Goal: Transaction & Acquisition: Purchase product/service

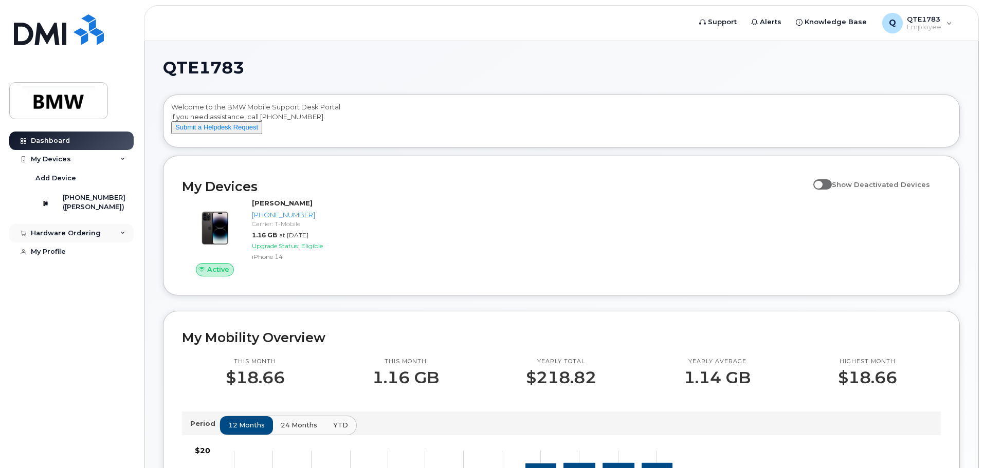
click at [63, 238] on div "Hardware Ordering" at bounding box center [66, 233] width 70 height 8
click at [57, 257] on div "My Orders" at bounding box center [53, 252] width 37 height 9
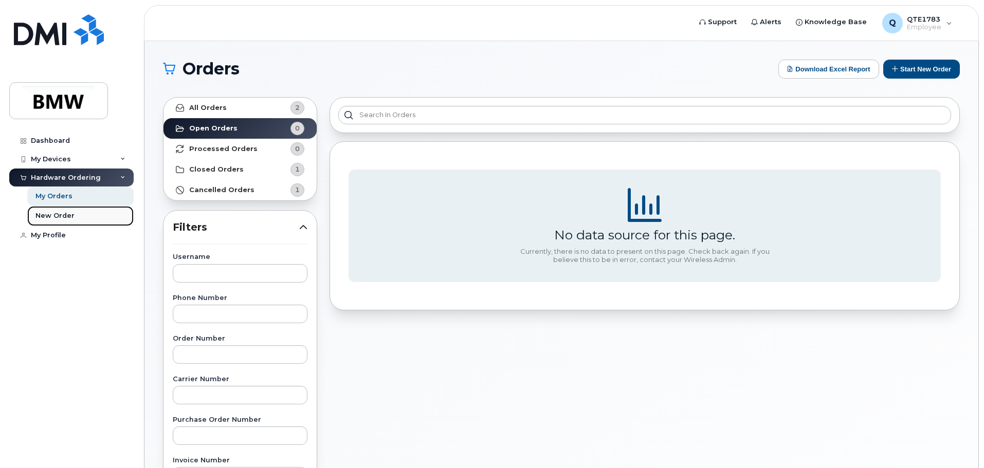
click at [59, 213] on div "New Order" at bounding box center [54, 215] width 39 height 9
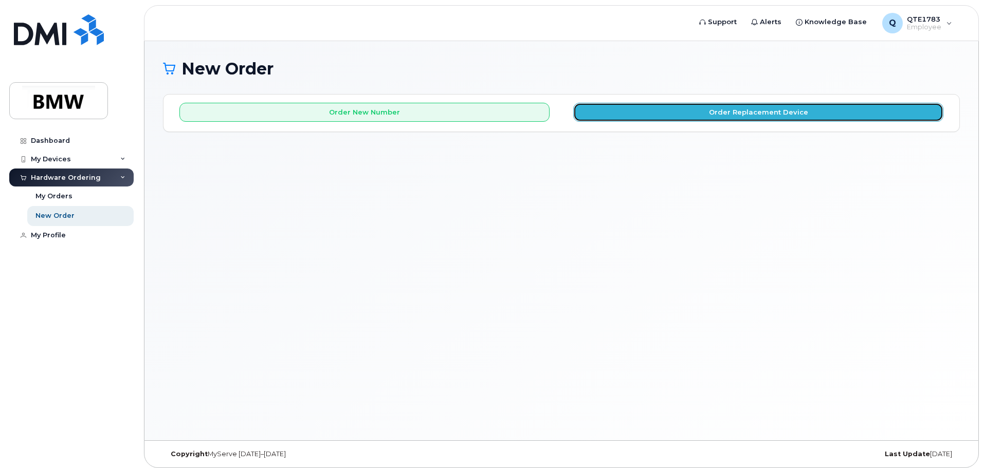
click at [749, 116] on button "Order Replacement Device" at bounding box center [758, 112] width 370 height 19
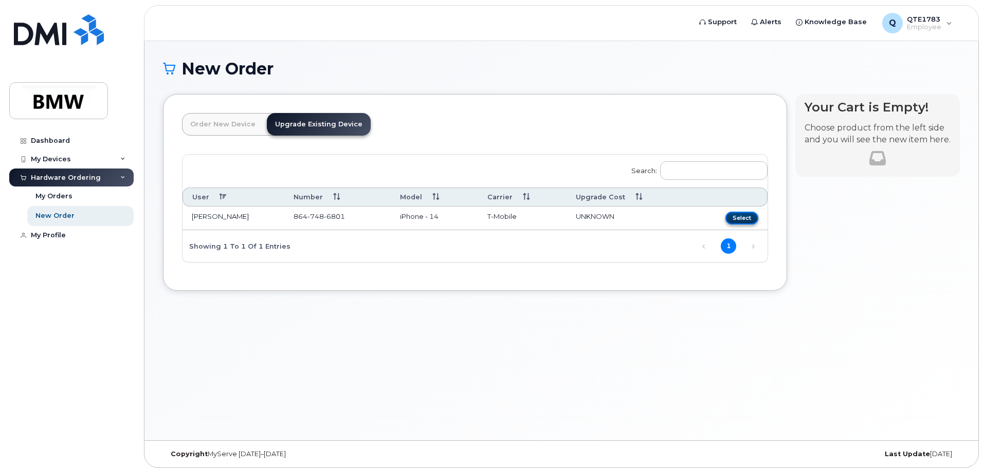
click at [740, 219] on button "Select" at bounding box center [742, 218] width 33 height 13
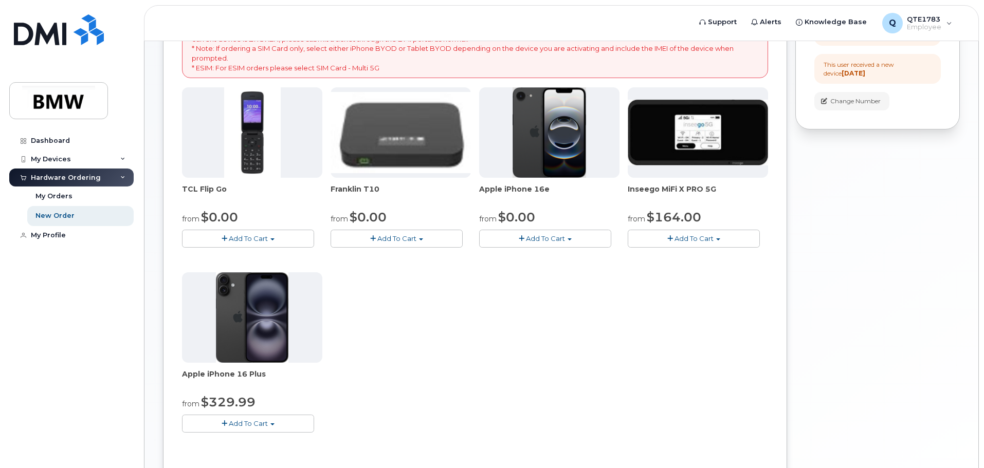
scroll to position [191, 0]
click at [254, 329] on img at bounding box center [252, 317] width 73 height 91
click at [199, 402] on small "from" at bounding box center [190, 403] width 17 height 9
click at [266, 332] on img at bounding box center [252, 317] width 73 height 91
click at [261, 423] on span "Add To Cart" at bounding box center [248, 423] width 39 height 8
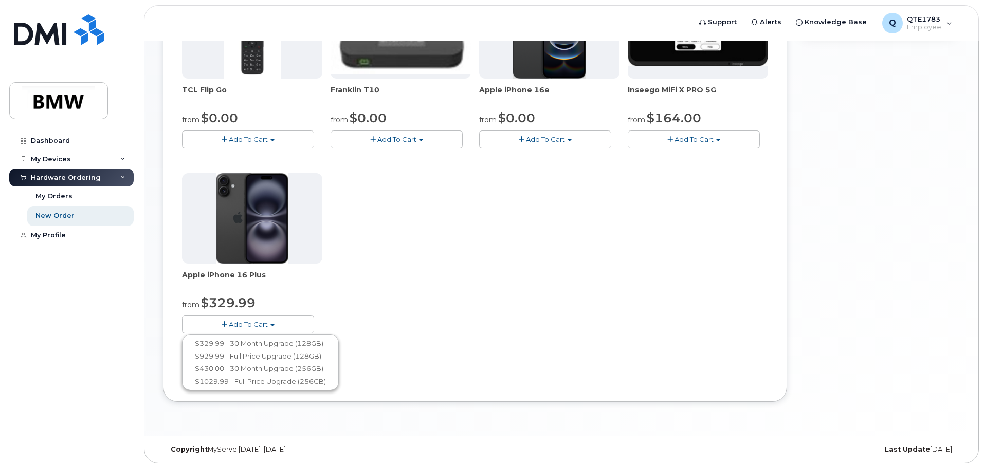
scroll to position [291, 0]
click at [465, 241] on div "TCL Flip Go from $0.00 Add To Cart $0.00 - 30 month Upgrade $96.00 - Full Price…" at bounding box center [475, 169] width 586 height 362
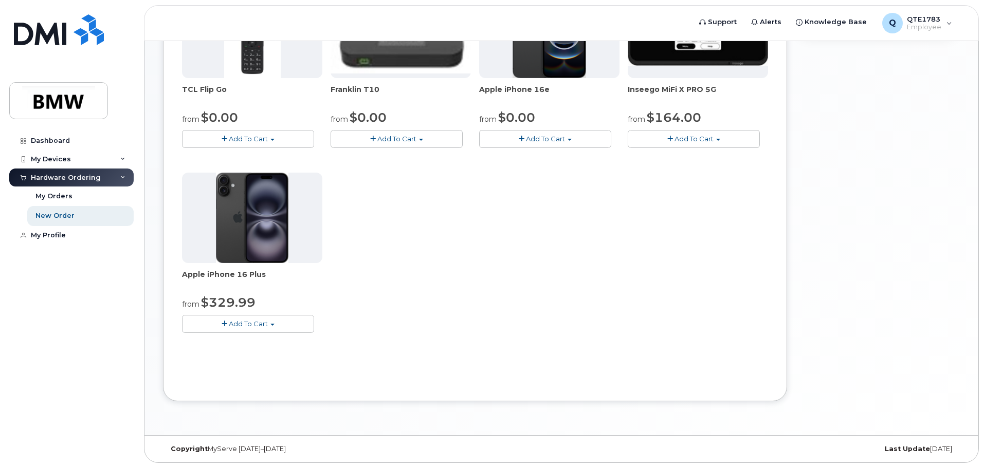
click at [270, 203] on img at bounding box center [252, 218] width 73 height 91
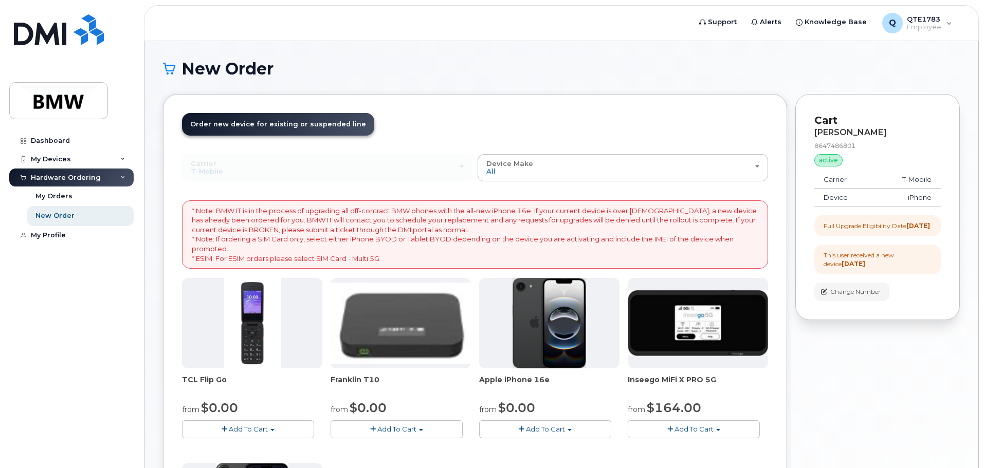
scroll to position [206, 0]
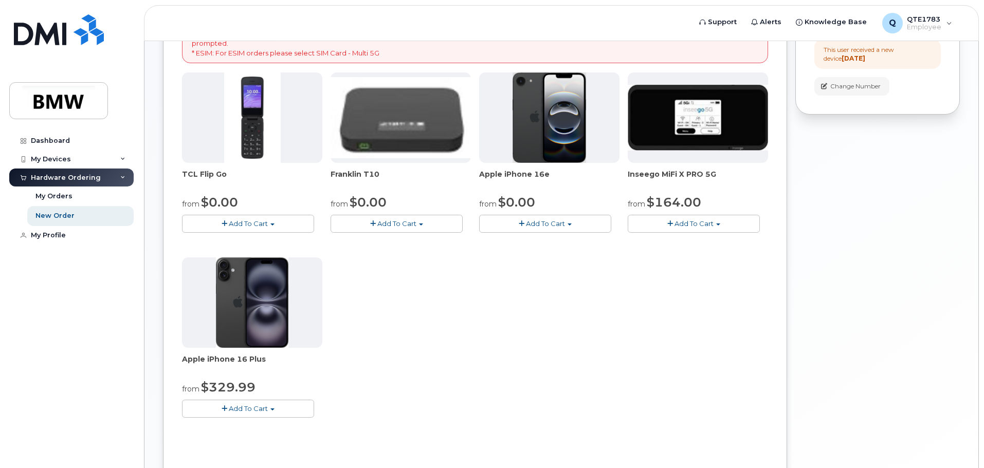
drag, startPoint x: 258, startPoint y: 405, endPoint x: 580, endPoint y: 462, distance: 326.9
click at [259, 405] on span "Add To Cart" at bounding box center [248, 409] width 39 height 8
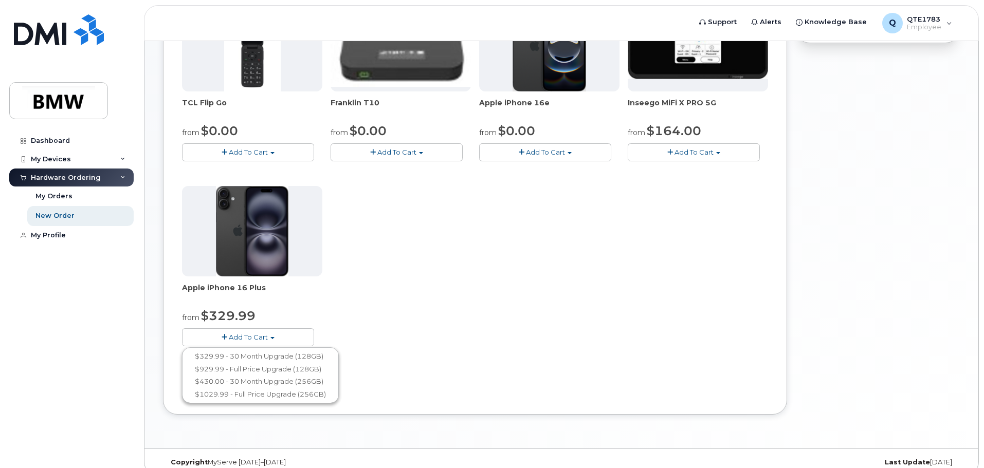
scroll to position [291, 0]
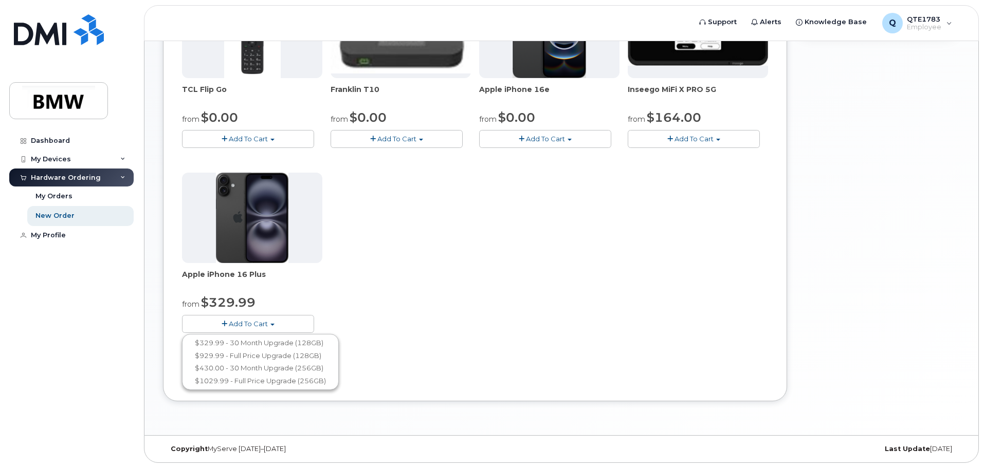
click at [558, 332] on div "TCL Flip Go from $0.00 Add To Cart $0.00 - 30 month Upgrade $96.00 - Full Price…" at bounding box center [475, 169] width 586 height 362
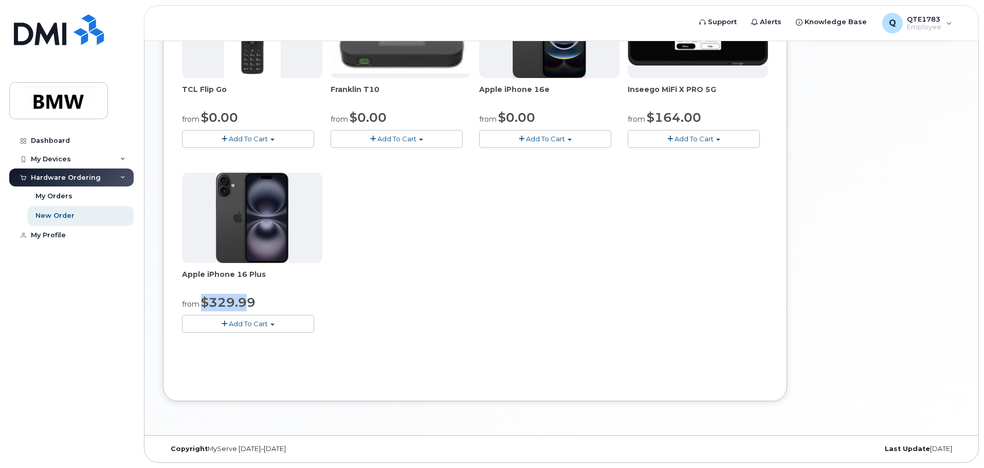
drag, startPoint x: 202, startPoint y: 303, endPoint x: 247, endPoint y: 305, distance: 44.8
click at [247, 305] on span "$329.99" at bounding box center [228, 302] width 55 height 15
click at [267, 302] on div "from $329.99" at bounding box center [252, 302] width 140 height 17
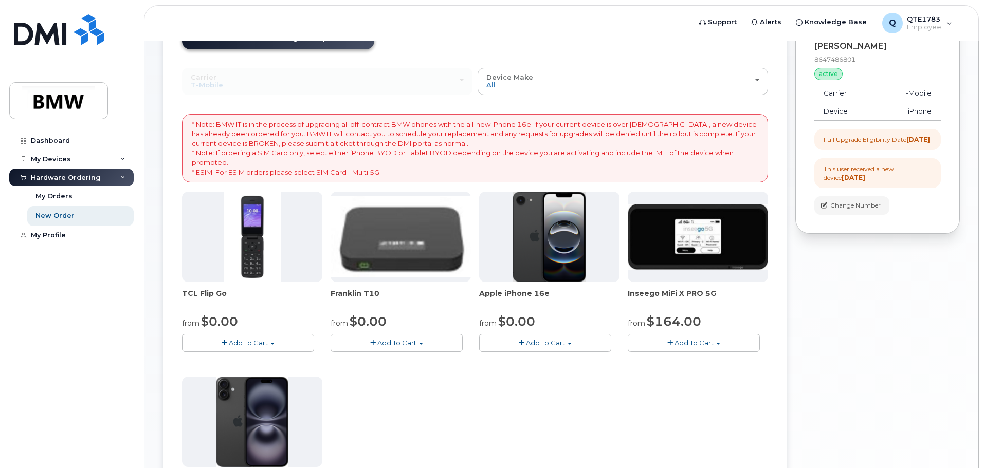
scroll to position [85, 0]
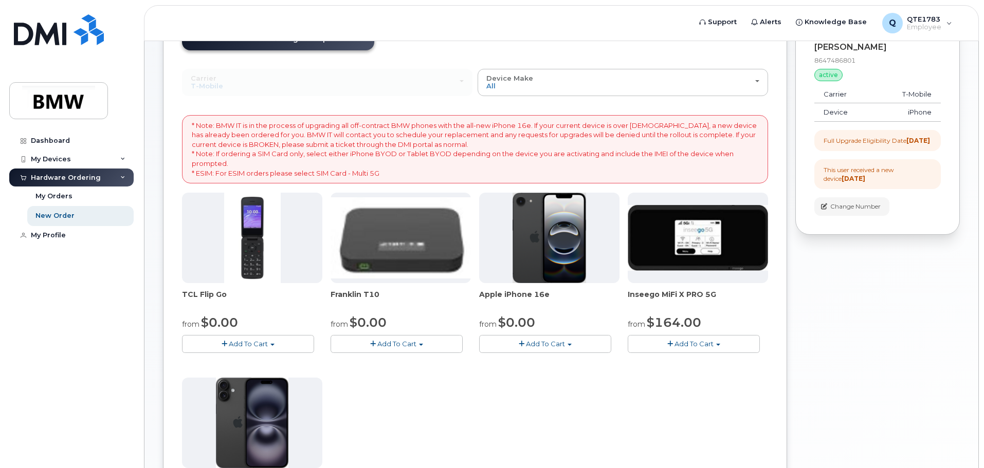
click at [552, 347] on span "Add To Cart" at bounding box center [545, 344] width 39 height 8
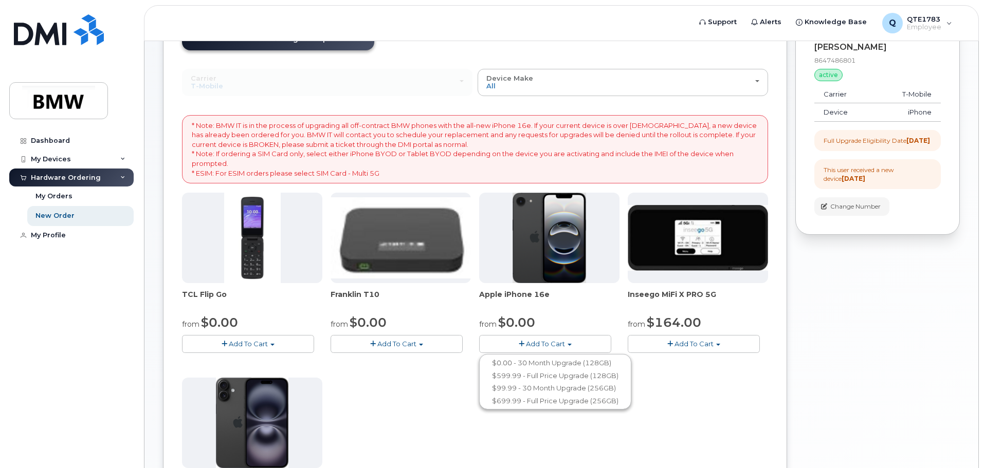
click at [550, 281] on img at bounding box center [550, 238] width 74 height 91
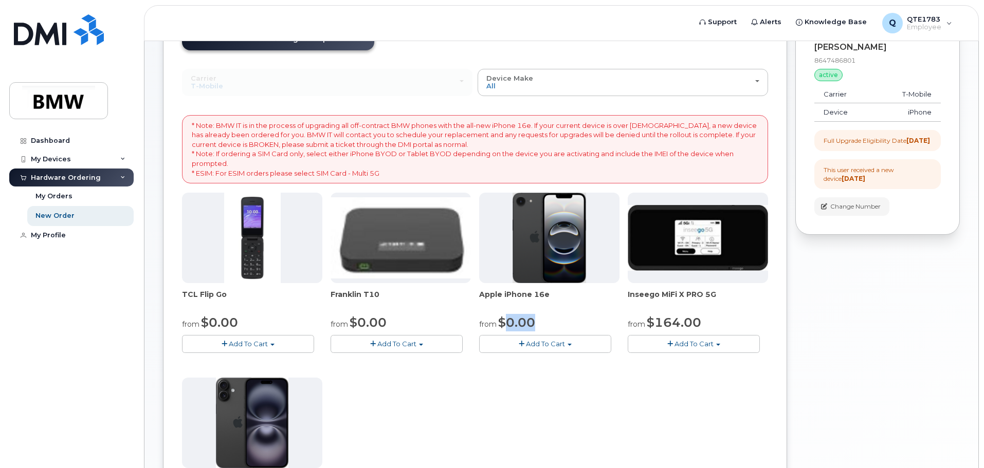
drag, startPoint x: 540, startPoint y: 322, endPoint x: 505, endPoint y: 323, distance: 35.0
click at [505, 323] on div "from $0.00" at bounding box center [549, 322] width 140 height 17
click at [509, 398] on div "TCL Flip Go from $0.00 Add To Cart $0.00 - 30 month Upgrade $96.00 - Full Price…" at bounding box center [475, 374] width 586 height 362
drag, startPoint x: 239, startPoint y: 318, endPoint x: 173, endPoint y: 312, distance: 66.7
click at [173, 312] on div "Order New Device Upgrade Existing Device Order new device and new line Order ne…" at bounding box center [475, 308] width 624 height 598
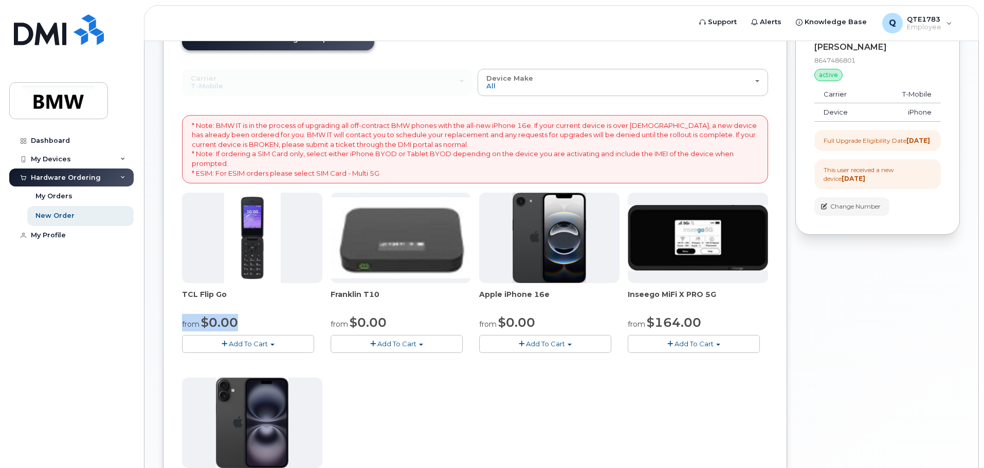
click at [241, 243] on img at bounding box center [252, 238] width 57 height 91
click at [239, 323] on div "from $0.00" at bounding box center [252, 322] width 140 height 17
drag, startPoint x: 551, startPoint y: 321, endPoint x: 457, endPoint y: 324, distance: 94.2
click at [460, 324] on div "TCL Flip Go from $0.00 Add To Cart $0.00 - 30 month Upgrade $96.00 - Full Price…" at bounding box center [475, 374] width 586 height 362
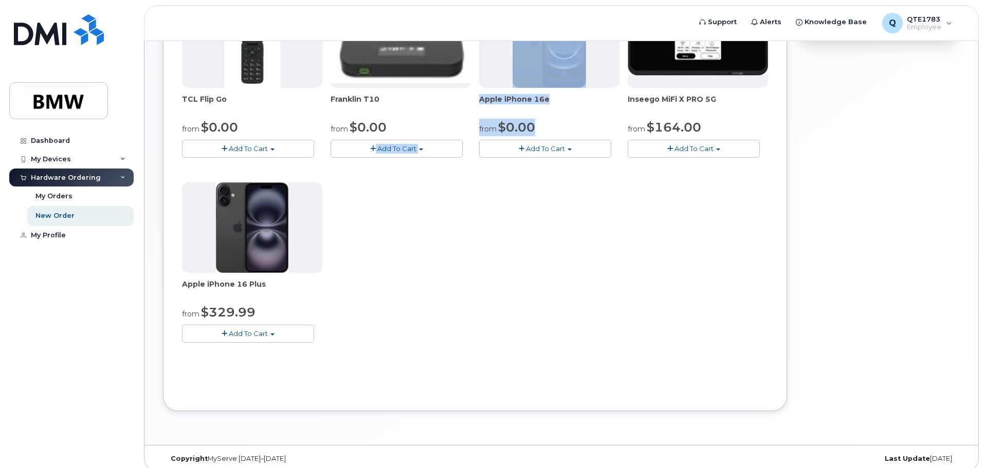
scroll to position [291, 0]
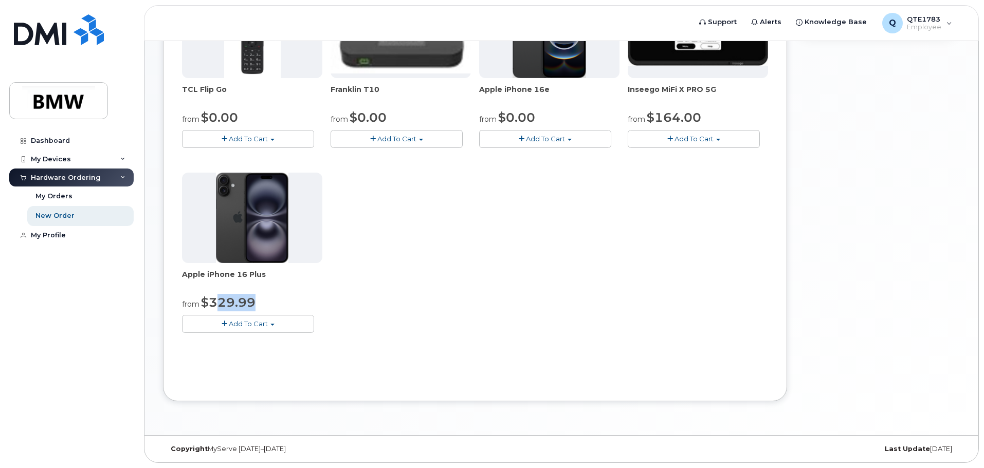
drag, startPoint x: 262, startPoint y: 300, endPoint x: 176, endPoint y: 297, distance: 85.4
click at [196, 298] on div "from $329.99" at bounding box center [252, 302] width 140 height 17
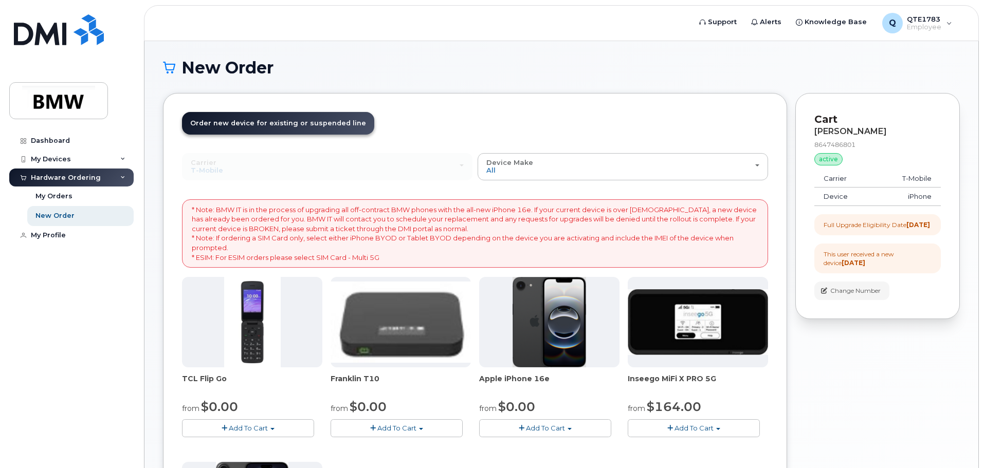
scroll to position [0, 0]
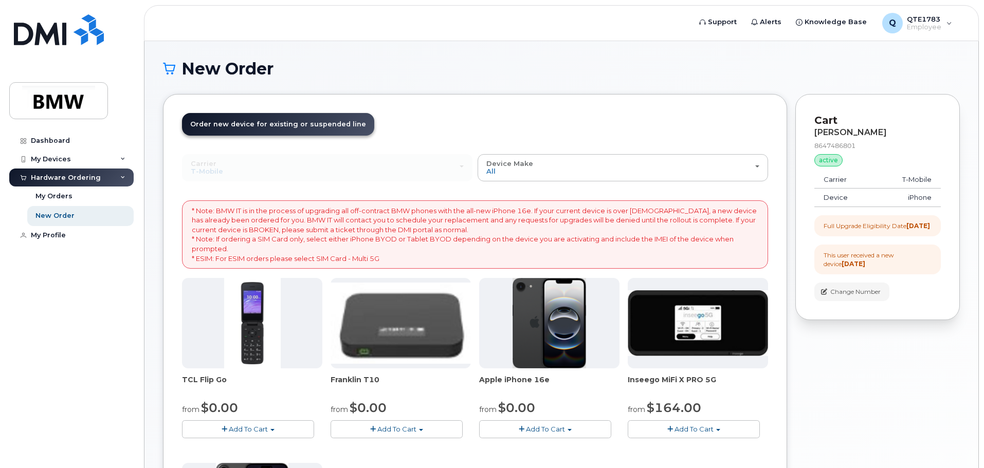
click at [714, 362] on div at bounding box center [698, 323] width 140 height 91
click at [373, 297] on img at bounding box center [401, 323] width 140 height 81
click at [277, 113] on div "Order New Device Upgrade Existing Device Order new device and new line Order ne…" at bounding box center [475, 393] width 624 height 598
